Goal: Information Seeking & Learning: Learn about a topic

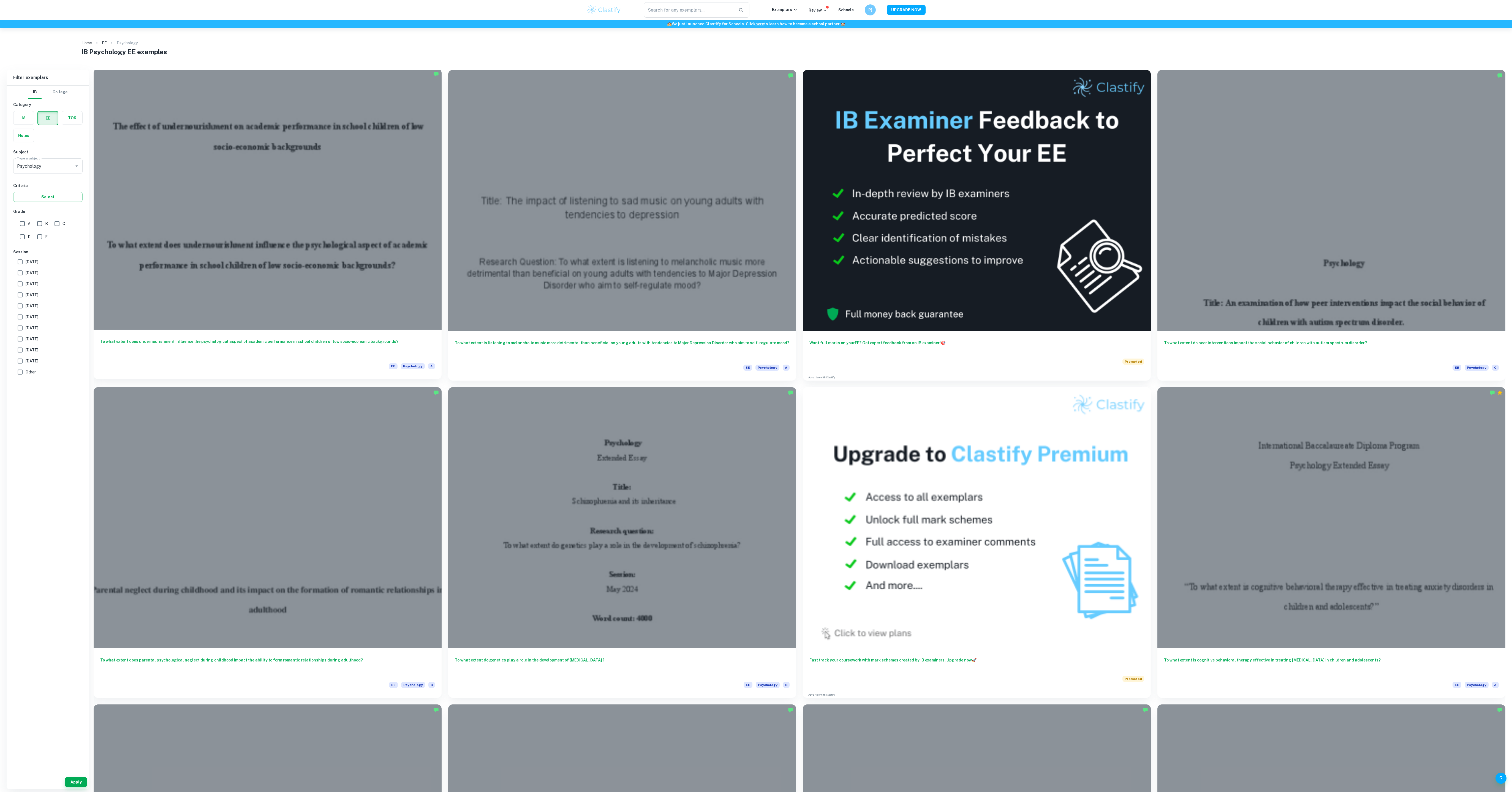
click at [318, 187] on div at bounding box center [267, 199] width 348 height 261
